Goal: Check status: Check status

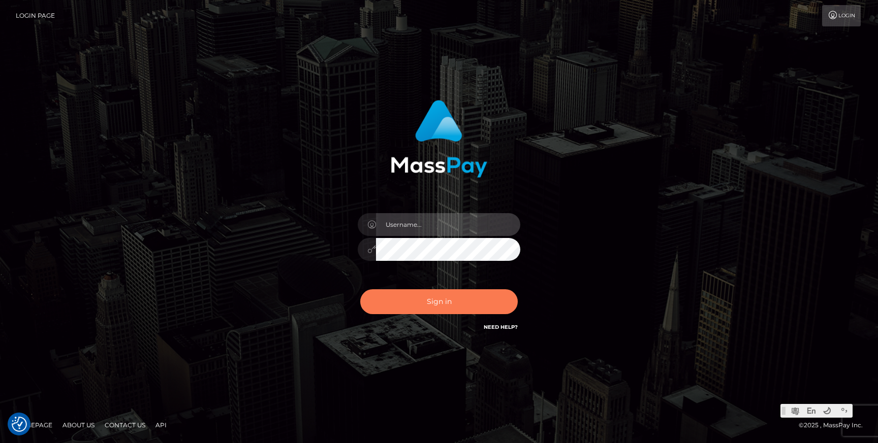
type input "Jonhill.[PERSON_NAME]"
click at [465, 307] on button "Sign in" at bounding box center [438, 302] width 157 height 25
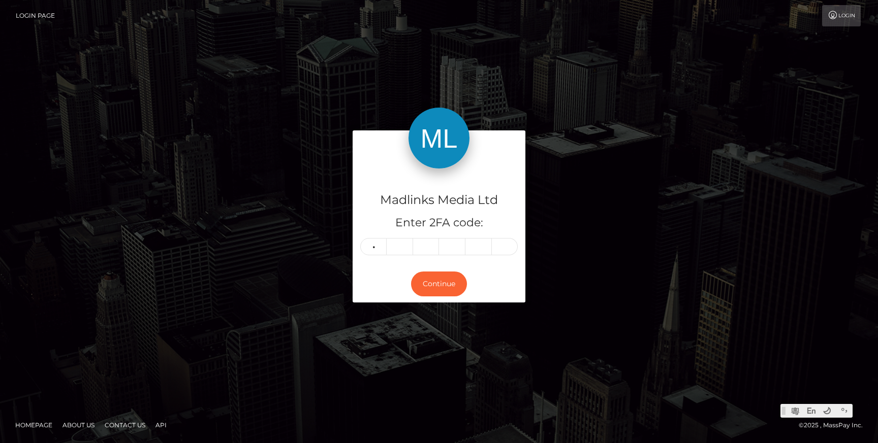
type input "0"
type input "2"
type input "8"
type input "2"
type input "8"
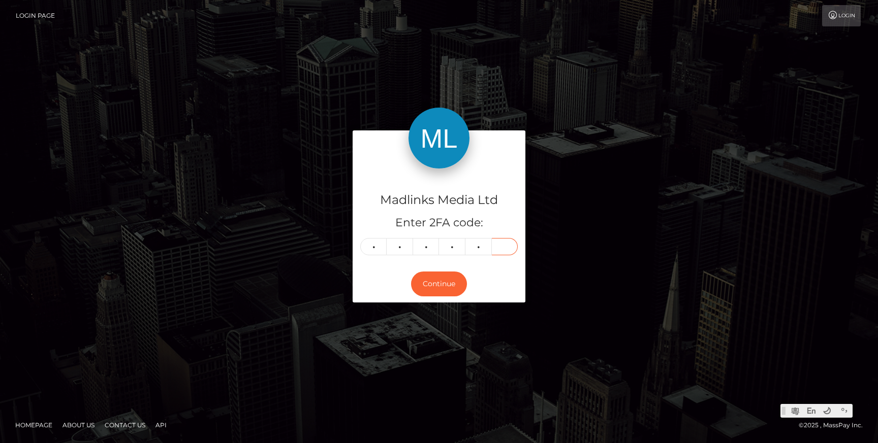
type input "7"
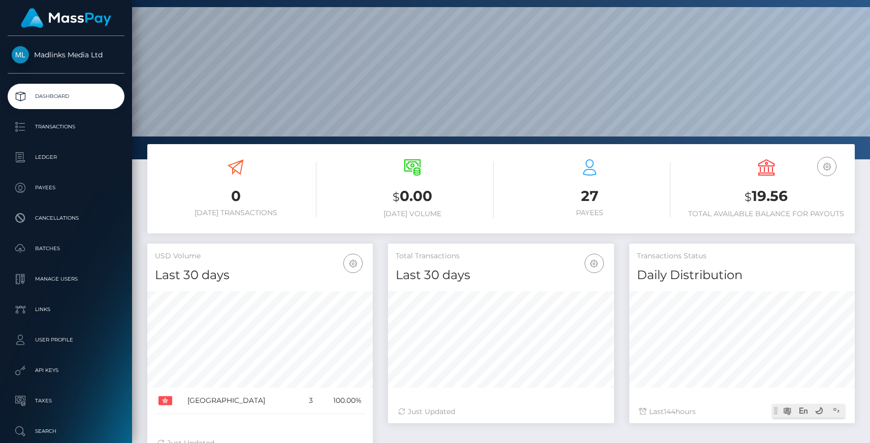
scroll to position [36, 0]
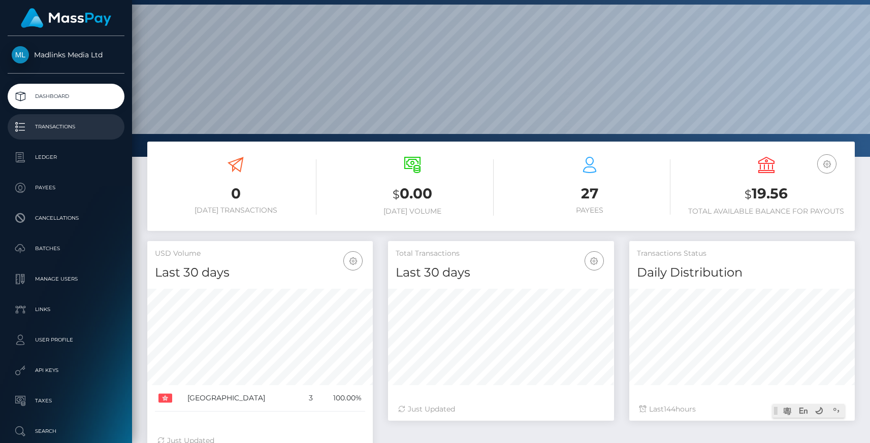
click at [71, 130] on p "Transactions" at bounding box center [66, 126] width 109 height 15
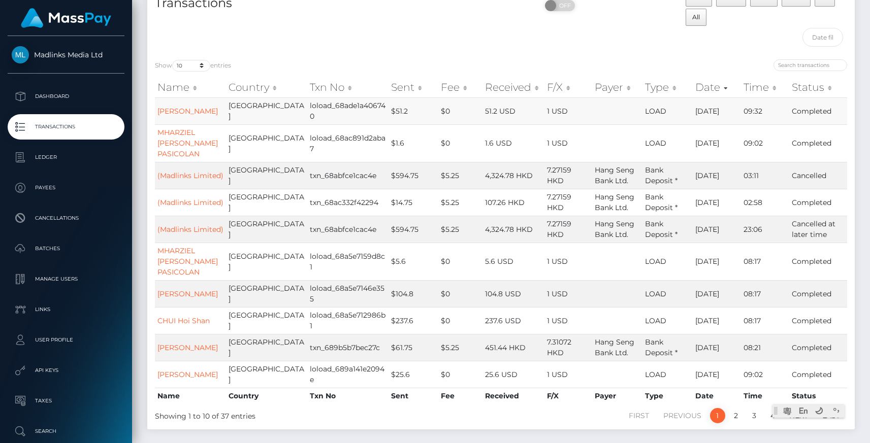
scroll to position [73, 0]
click at [185, 113] on link "[PERSON_NAME]" at bounding box center [187, 110] width 60 height 9
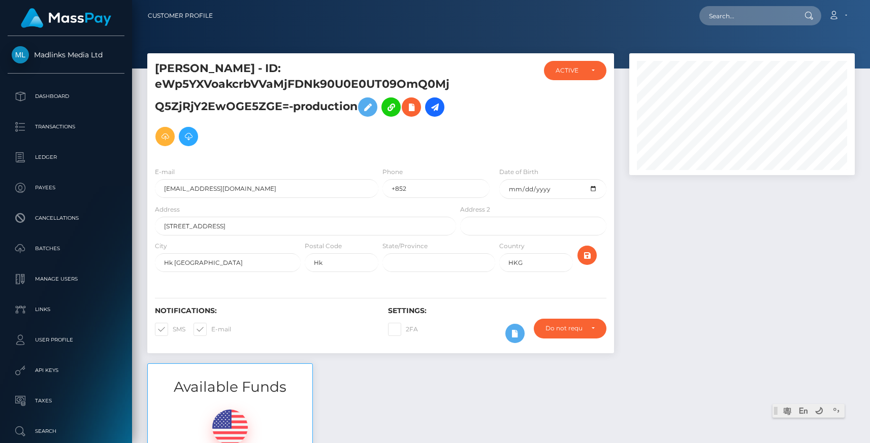
scroll to position [122, 226]
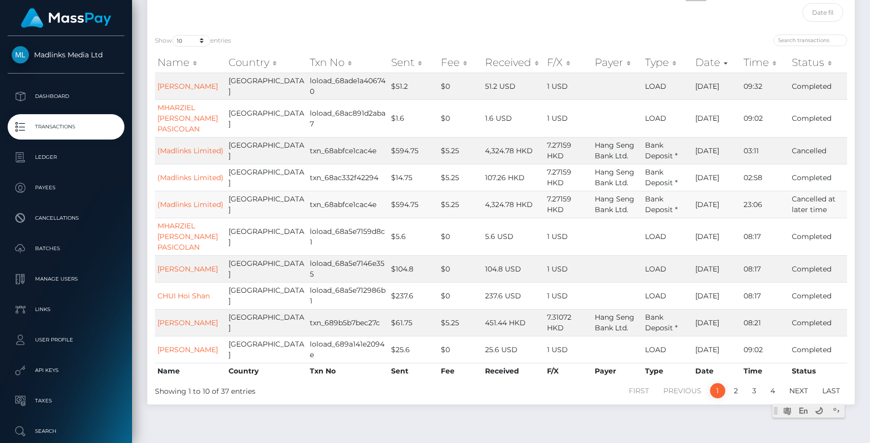
scroll to position [118, 0]
